Goal: Navigation & Orientation: Find specific page/section

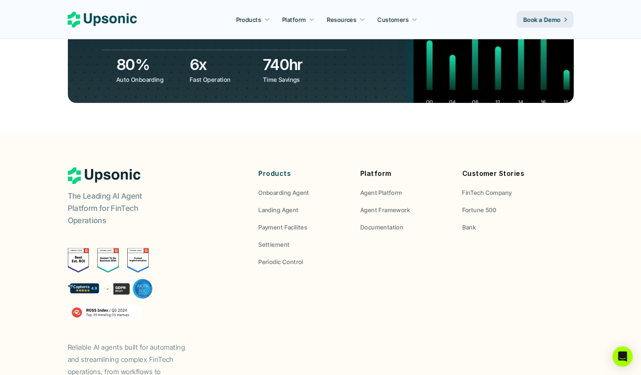
scroll to position [3148, 0]
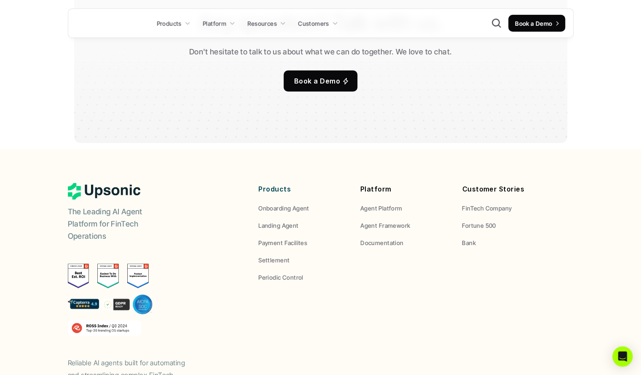
scroll to position [5733, 0]
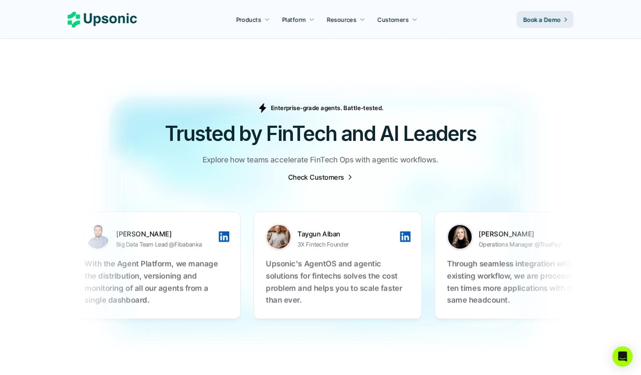
scroll to position [2560, 0]
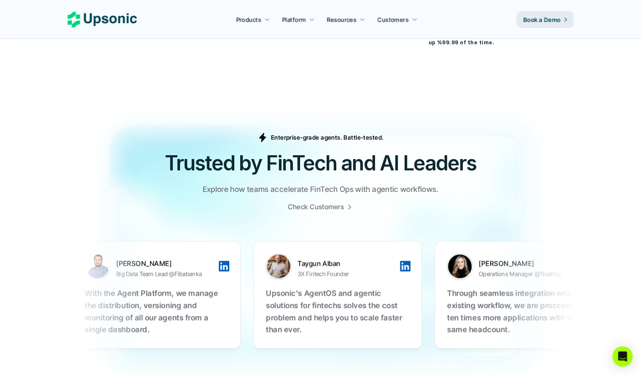
click at [313, 202] on p "Check Customers" at bounding box center [316, 206] width 56 height 9
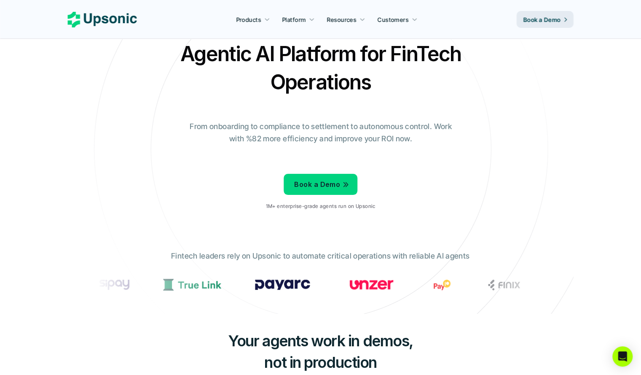
scroll to position [0, 0]
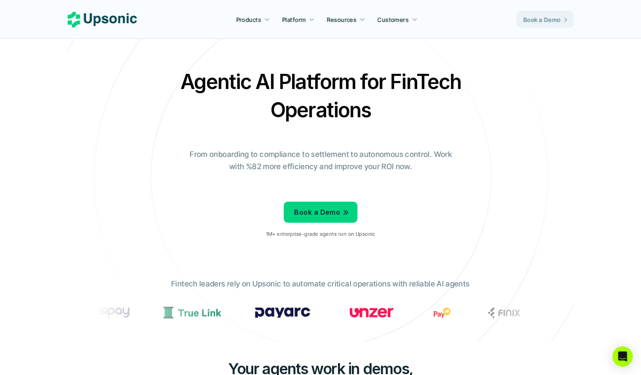
click at [535, 24] on link "Book a Demo" at bounding box center [545, 19] width 57 height 17
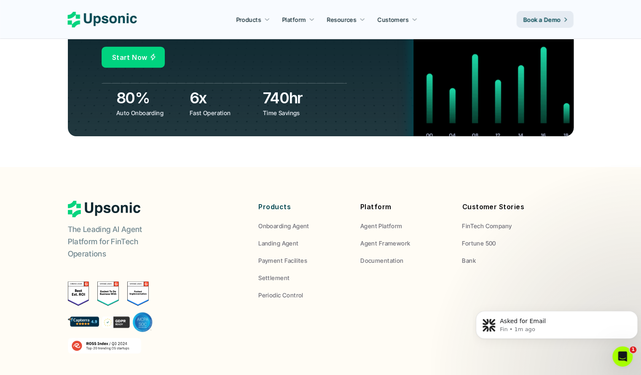
scroll to position [3148, 0]
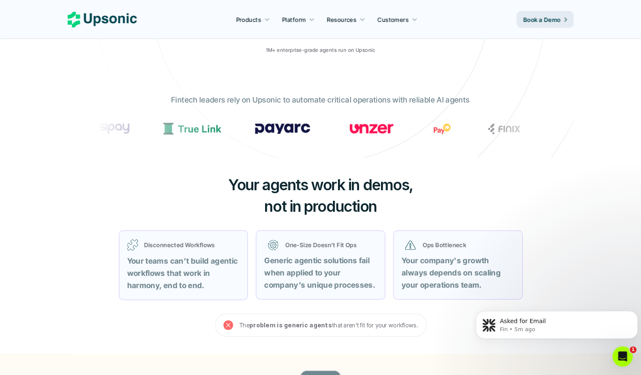
scroll to position [0, 0]
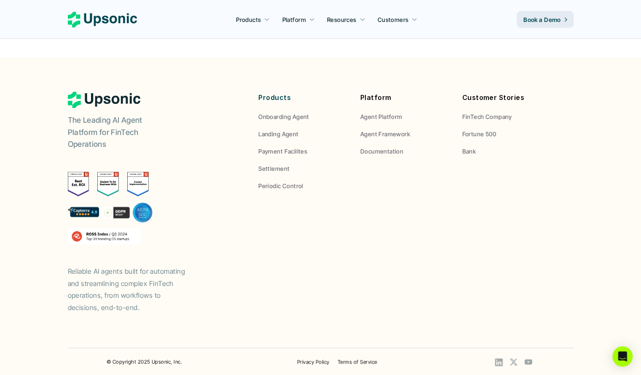
scroll to position [417, 0]
click at [160, 360] on link "© Copyright 2025 Upsonic, Inc." at bounding box center [144, 361] width 75 height 6
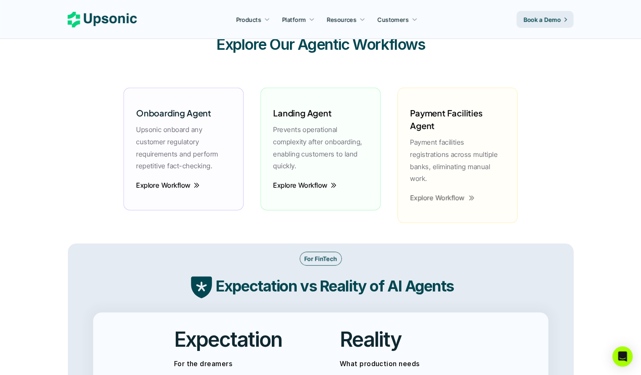
scroll to position [1181, 0]
click at [626, 358] on icon "Open Intercom Messenger" at bounding box center [623, 356] width 10 height 11
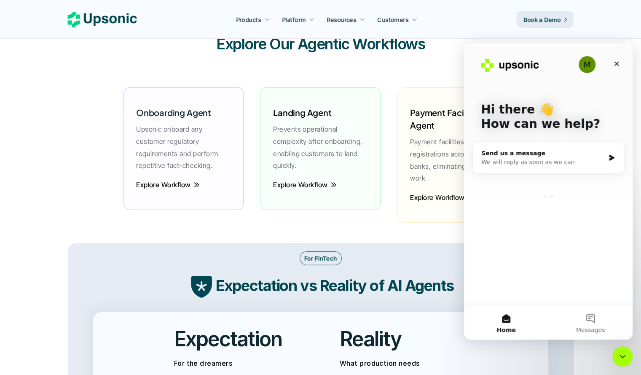
scroll to position [0, 0]
click at [500, 151] on div "Send us a message" at bounding box center [543, 153] width 124 height 9
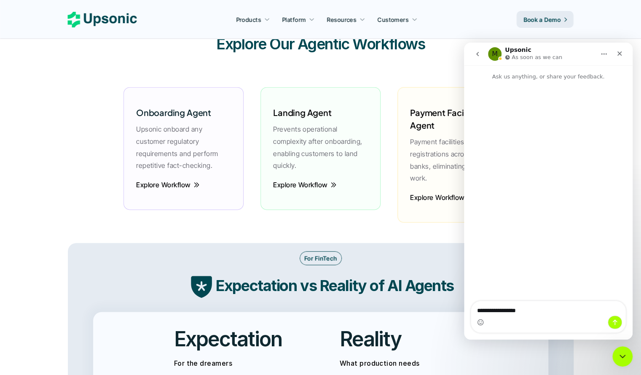
type textarea "**********"
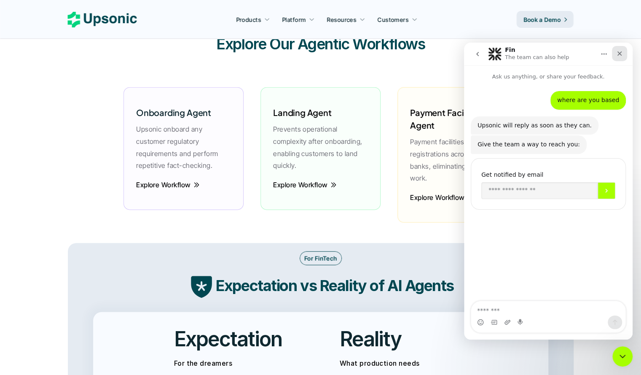
click at [619, 55] on icon "Close" at bounding box center [619, 53] width 7 height 7
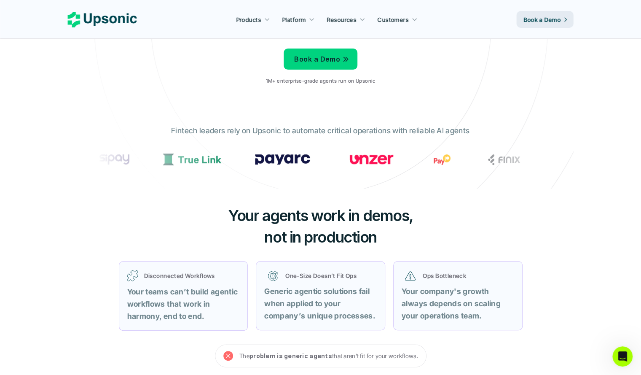
scroll to position [144, 0]
